Goal: Task Accomplishment & Management: Use online tool/utility

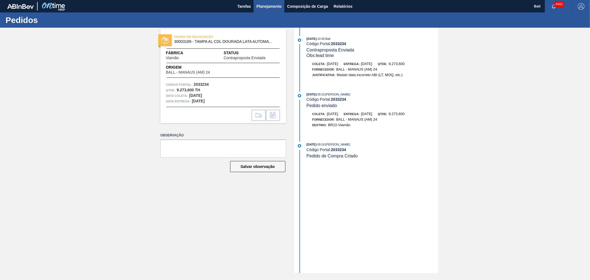
click at [264, 3] on span "Planejamento" at bounding box center [269, 6] width 25 height 7
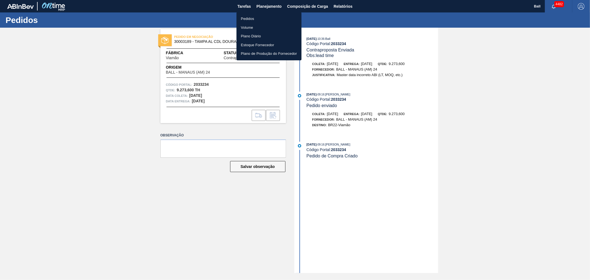
click at [254, 17] on li "Pedidos" at bounding box center [269, 18] width 65 height 9
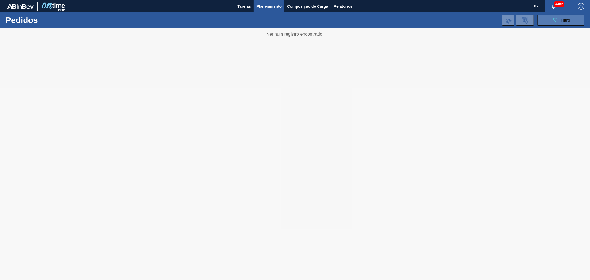
click at [555, 20] on icon "089F7B8B-B2A5-4AFE-B5C0-19BA573D28AC" at bounding box center [555, 20] width 7 height 7
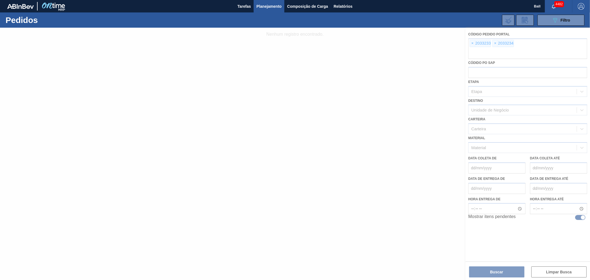
click at [471, 43] on div at bounding box center [295, 154] width 590 height 252
click at [474, 43] on div at bounding box center [295, 154] width 590 height 252
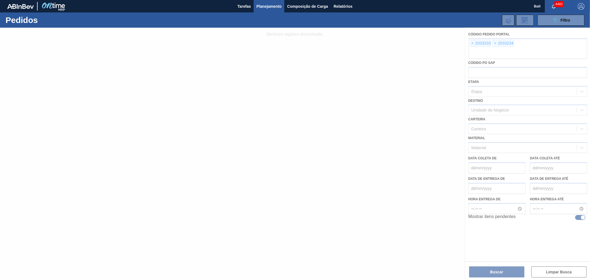
click at [474, 43] on div at bounding box center [295, 154] width 590 height 252
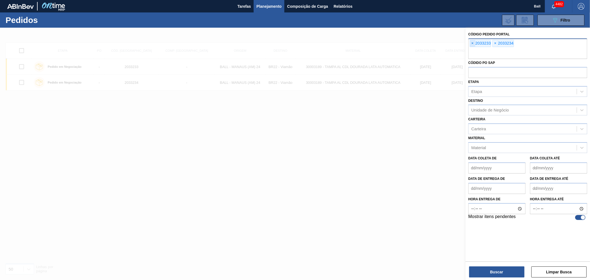
click at [472, 42] on span "×" at bounding box center [472, 43] width 5 height 7
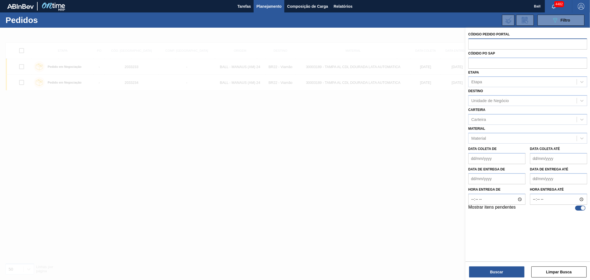
click at [472, 42] on input "text" at bounding box center [528, 43] width 119 height 11
click at [479, 61] on input "text" at bounding box center [528, 63] width 119 height 11
paste input "5800372462"
type input "5800372462"
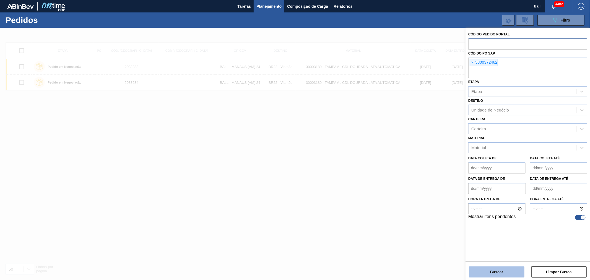
click at [492, 269] on button "Buscar" at bounding box center [496, 272] width 55 height 11
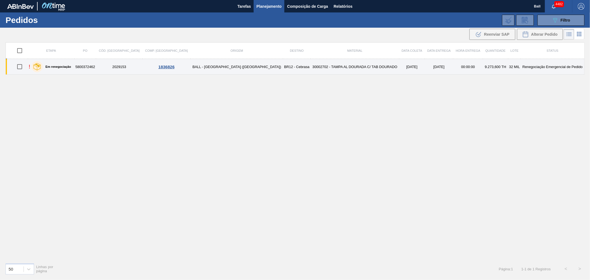
click at [327, 68] on td "30002702 - TAMPA AL DOURADA C/ TAB DOURADO" at bounding box center [355, 67] width 89 height 16
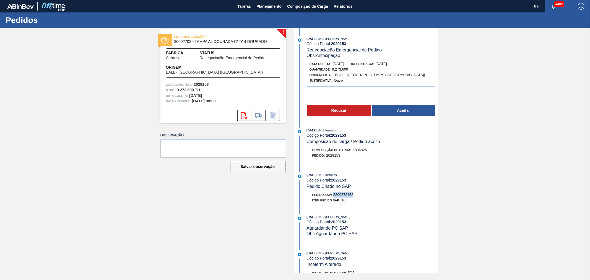
drag, startPoint x: 355, startPoint y: 197, endPoint x: 333, endPoint y: 197, distance: 21.6
click at [333, 197] on div "Pedido SAP: 5800372462" at bounding box center [372, 195] width 131 height 6
copy span "5800372462"
click at [402, 104] on textarea at bounding box center [371, 95] width 129 height 18
click at [397, 110] on button "Aceitar" at bounding box center [404, 110] width 64 height 11
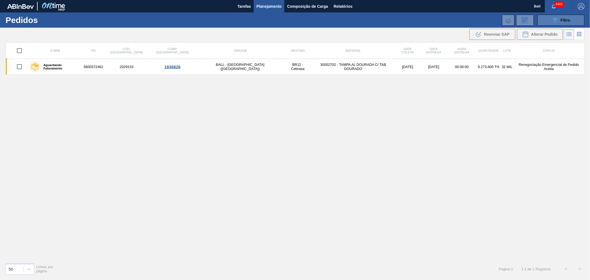
click at [546, 17] on button "089F7B8B-B2A5-4AFE-B5C0-19BA573D28AC Filtro" at bounding box center [561, 20] width 47 height 11
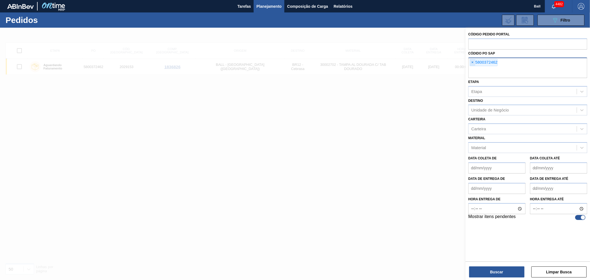
click at [473, 61] on span "×" at bounding box center [472, 62] width 5 height 7
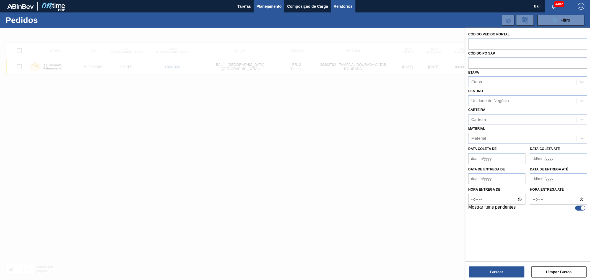
click at [348, 9] on span "Relatórios" at bounding box center [343, 6] width 19 height 7
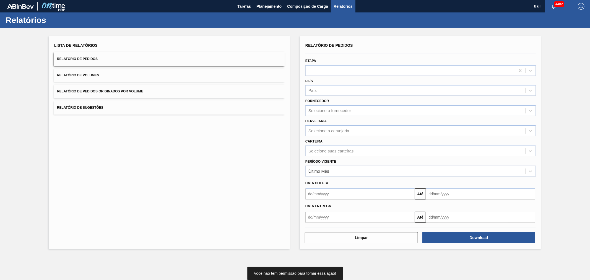
click at [349, 172] on div "Último Mês" at bounding box center [416, 171] width 220 height 8
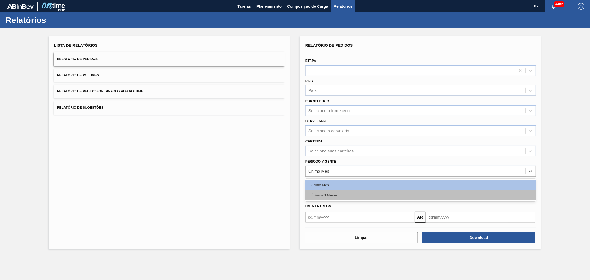
click at [344, 196] on div "Últimos 3 Meses" at bounding box center [421, 195] width 231 height 10
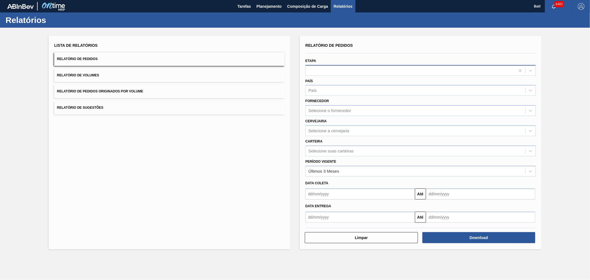
click at [323, 71] on div at bounding box center [411, 70] width 210 height 8
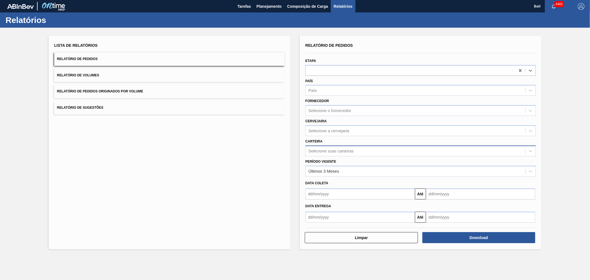
click at [322, 153] on div "Selecione suas carteiras" at bounding box center [416, 151] width 220 height 8
click at [332, 149] on div "Selecione suas carteiras" at bounding box center [331, 151] width 45 height 5
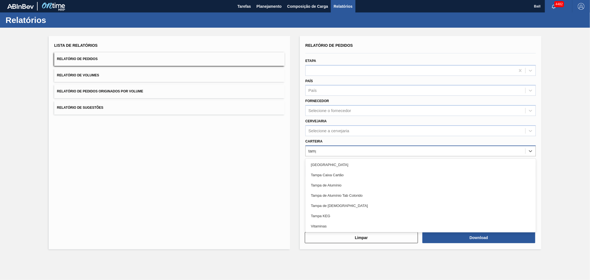
type input "[GEOGRAPHIC_DATA]"
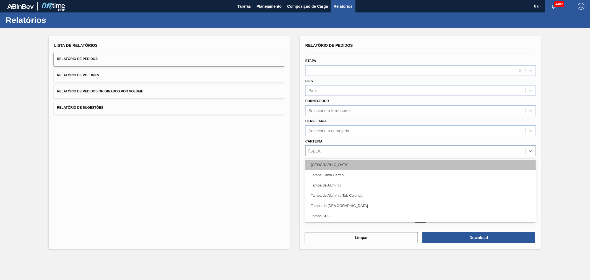
click at [331, 161] on div "[GEOGRAPHIC_DATA]" at bounding box center [421, 165] width 231 height 10
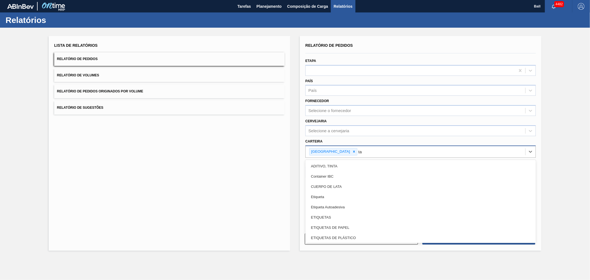
type input "tam"
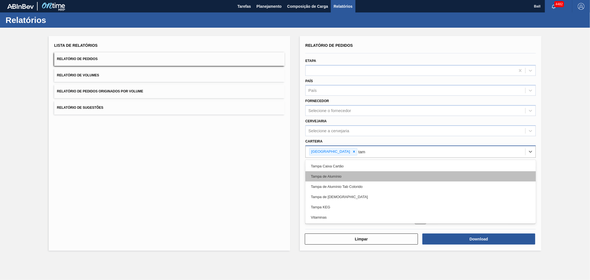
click at [322, 174] on div "Tampa de Alumínio" at bounding box center [421, 176] width 231 height 10
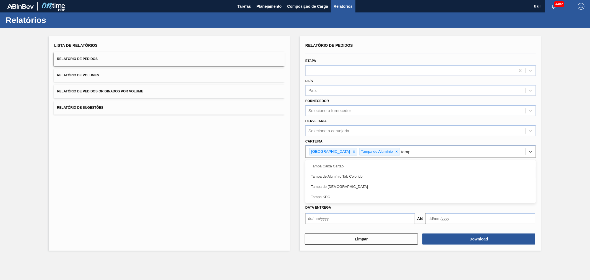
type input "[GEOGRAPHIC_DATA]"
click at [322, 174] on div "Tampa de Alumínio Tab Colorido" at bounding box center [421, 176] width 231 height 10
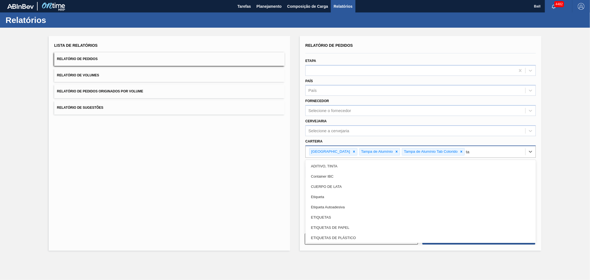
type input "tam"
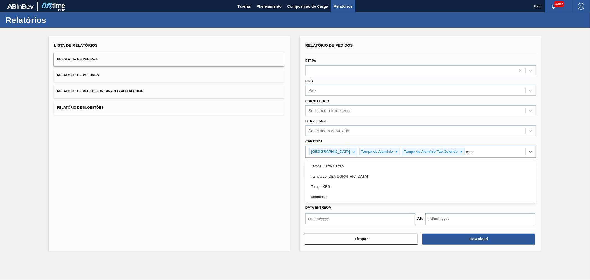
click at [322, 174] on div "Tampa de [DEMOGRAPHIC_DATA]" at bounding box center [421, 176] width 231 height 10
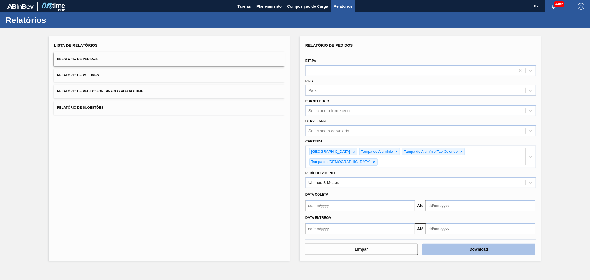
click at [477, 244] on button "Download" at bounding box center [479, 249] width 113 height 11
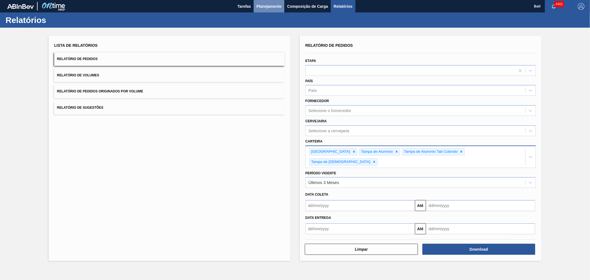
click at [273, 6] on span "Planejamento" at bounding box center [269, 6] width 25 height 7
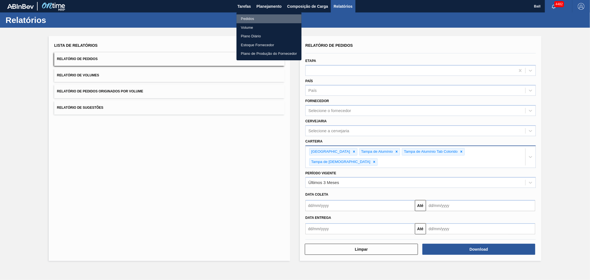
click at [253, 20] on li "Pedidos" at bounding box center [269, 18] width 65 height 9
